Goal: Information Seeking & Learning: Learn about a topic

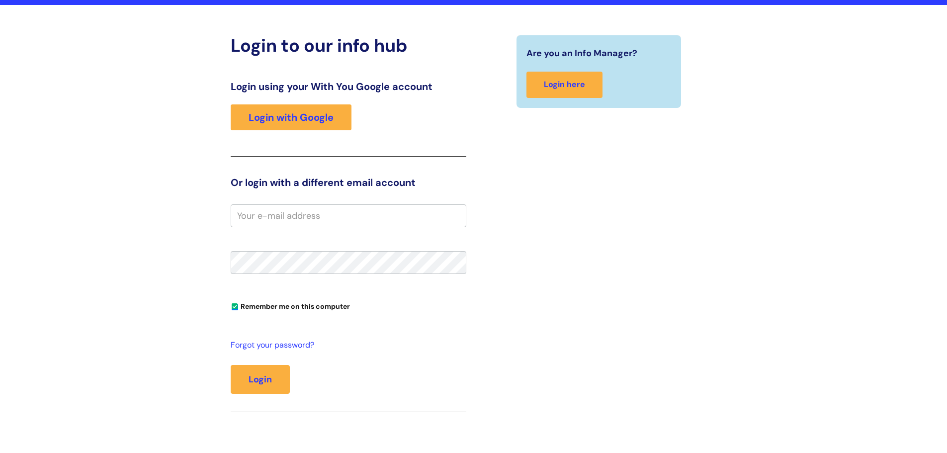
scroll to position [99, 0]
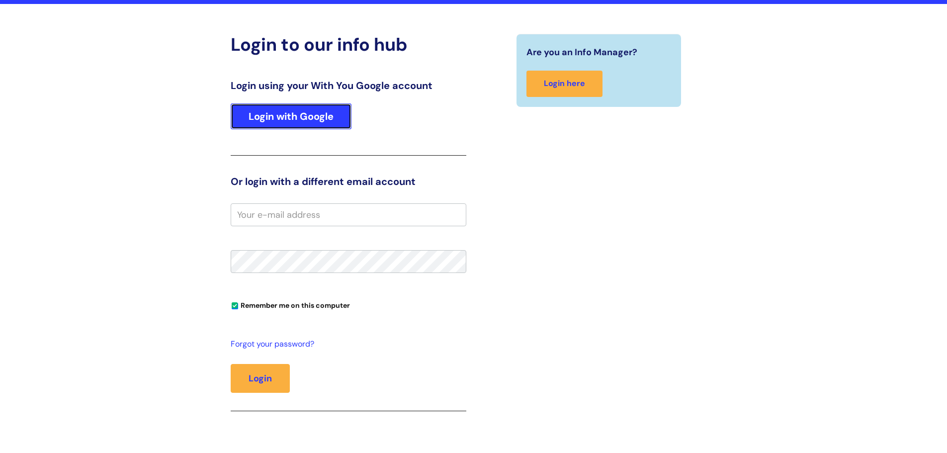
click at [305, 118] on link "Login with Google" at bounding box center [291, 116] width 121 height 26
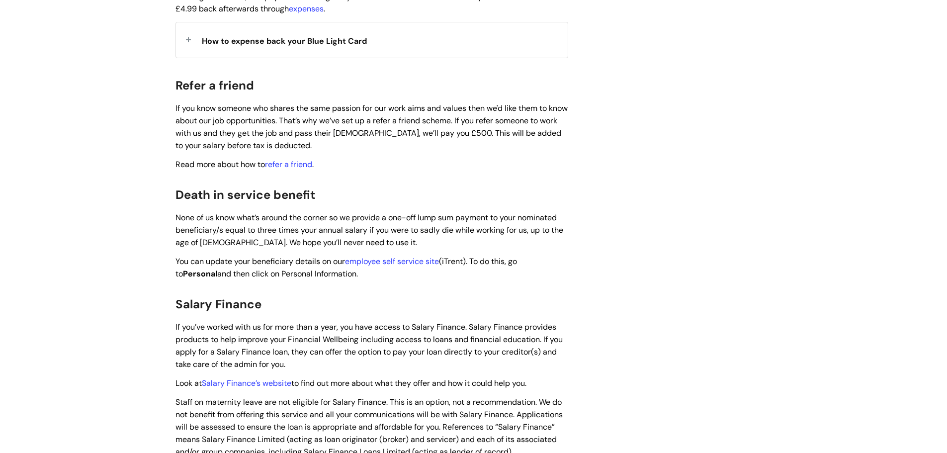
scroll to position [1292, 0]
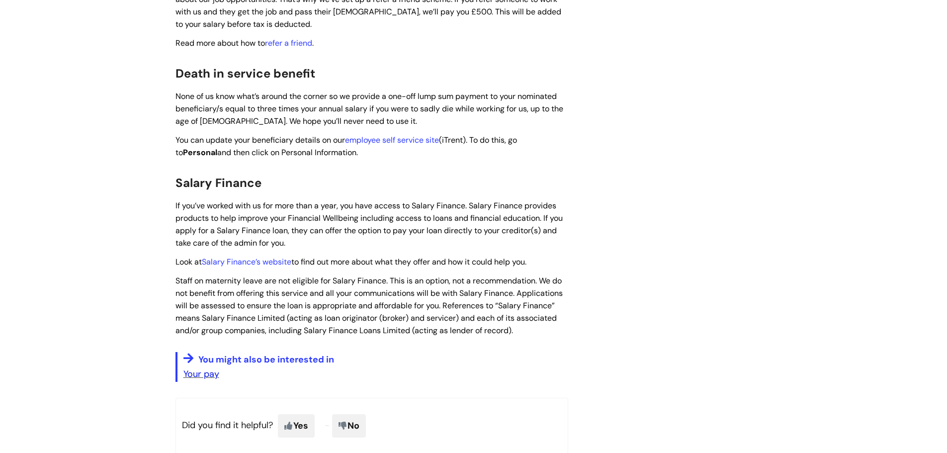
click at [208, 368] on link "Your pay" at bounding box center [201, 374] width 36 height 12
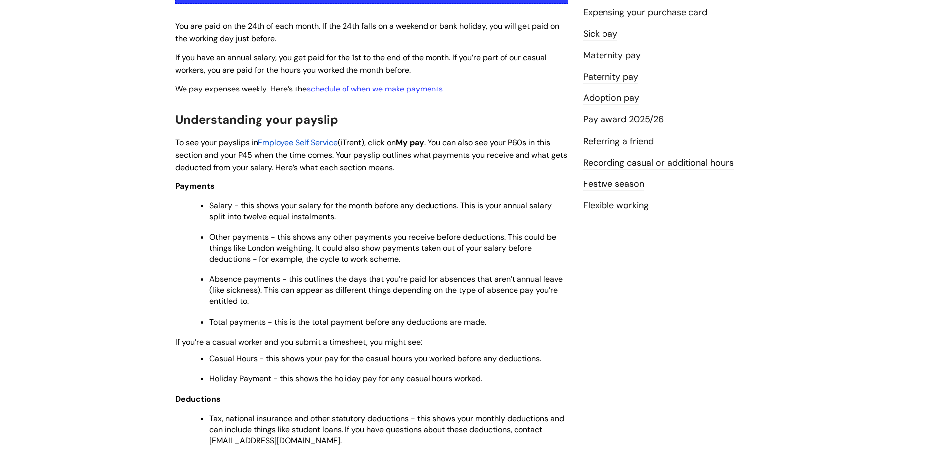
scroll to position [50, 0]
